Goal: Transaction & Acquisition: Purchase product/service

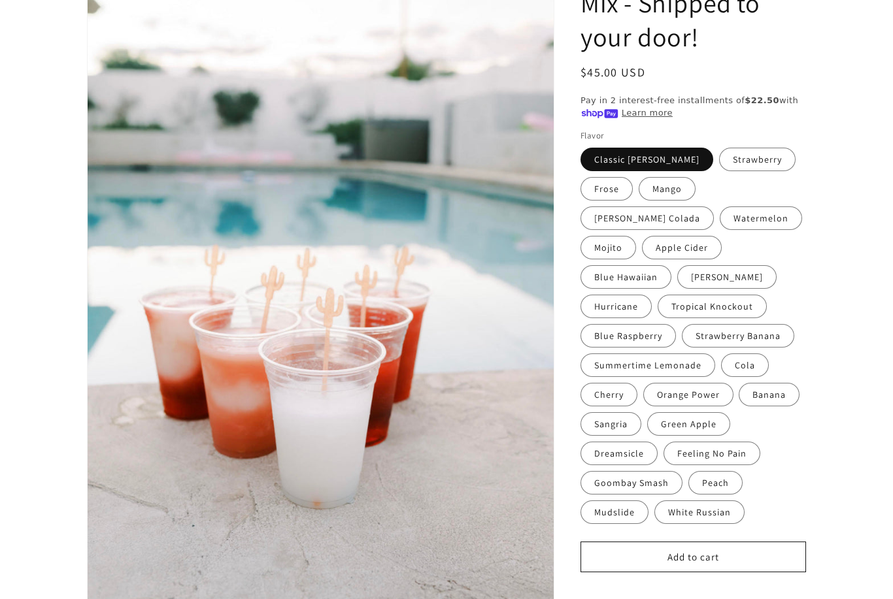
scroll to position [233, 0]
click at [660, 188] on label "Mango" at bounding box center [667, 189] width 57 height 24
click at [640, 175] on input "Mango" at bounding box center [639, 175] width 1 height 1
radio input "true"
